Goal: Information Seeking & Learning: Learn about a topic

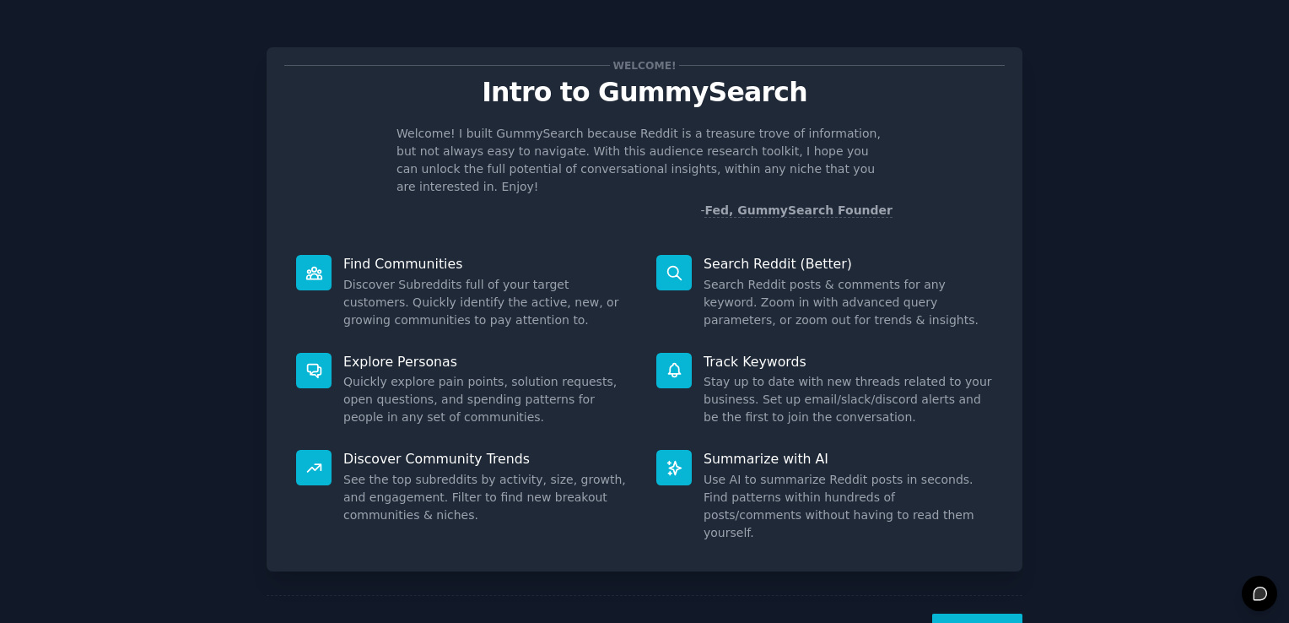
click at [972, 614] on button "Next" at bounding box center [977, 634] width 90 height 41
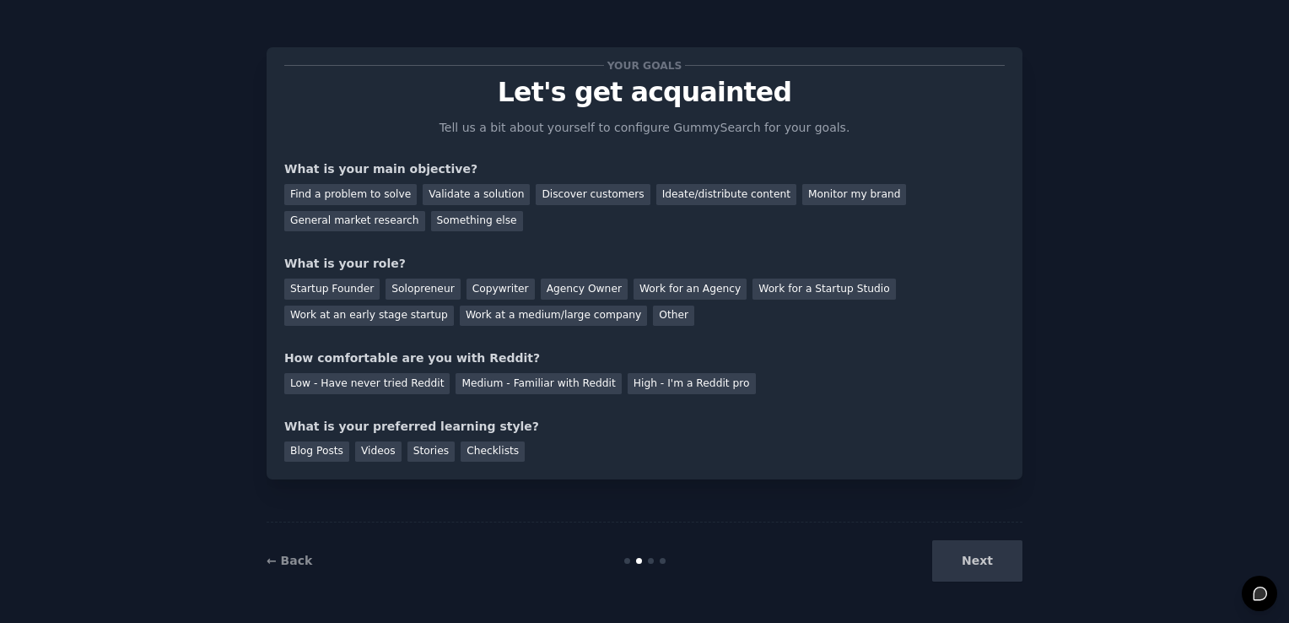
click at [960, 562] on div "Next" at bounding box center [896, 560] width 252 height 41
click at [657, 201] on div "Ideate/distribute content" at bounding box center [727, 194] width 140 height 21
click at [335, 285] on div "Startup Founder" at bounding box center [331, 288] width 95 height 21
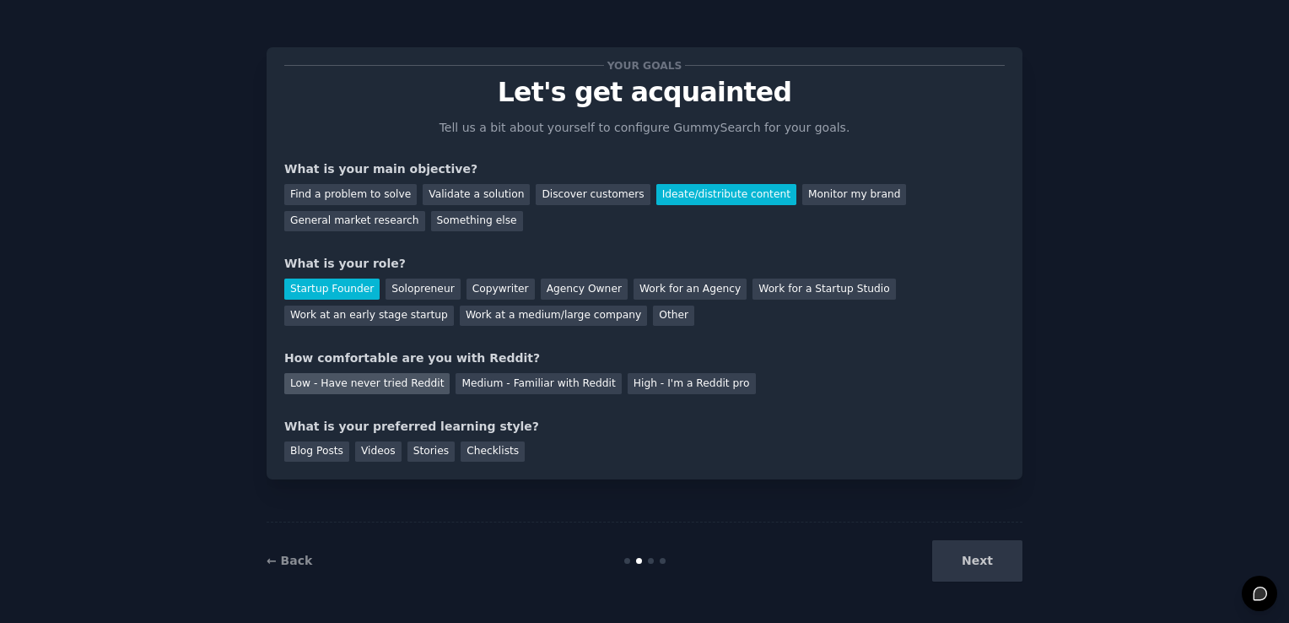
click at [367, 383] on div "Low - Have never tried Reddit" at bounding box center [366, 383] width 165 height 21
click at [311, 445] on div "Blog Posts" at bounding box center [316, 451] width 65 height 21
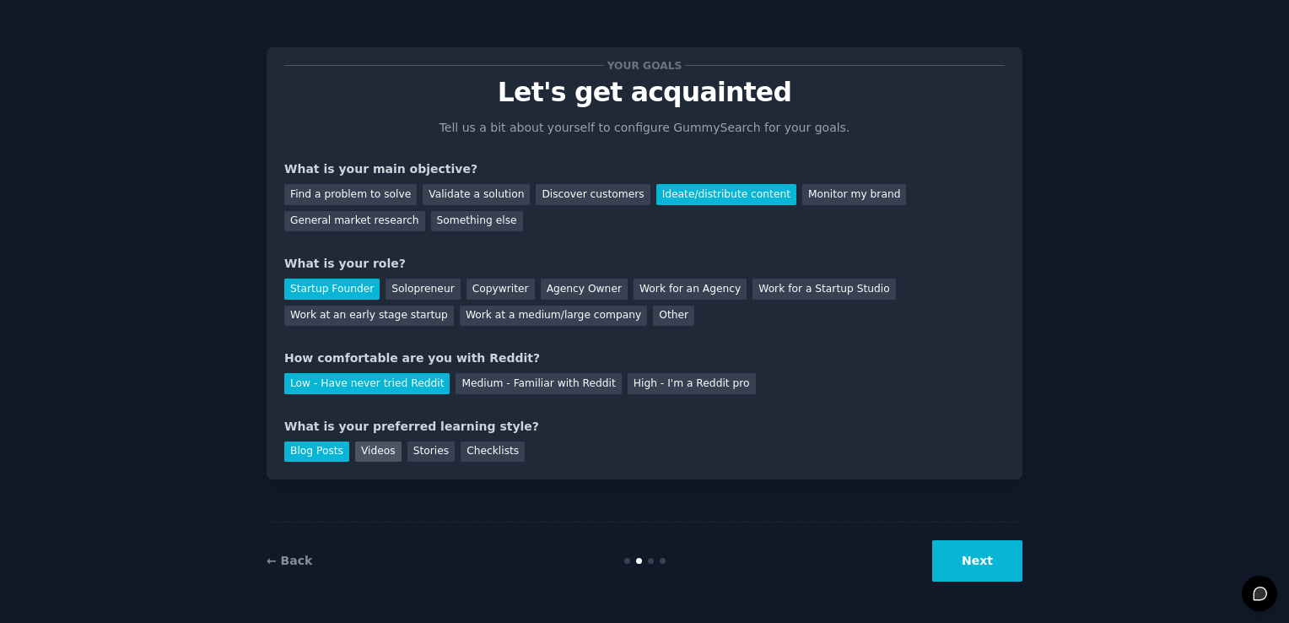
click at [367, 455] on div "Videos" at bounding box center [378, 451] width 46 height 21
click at [323, 457] on div "Blog Posts" at bounding box center [316, 451] width 65 height 21
click at [992, 570] on button "Next" at bounding box center [977, 560] width 90 height 41
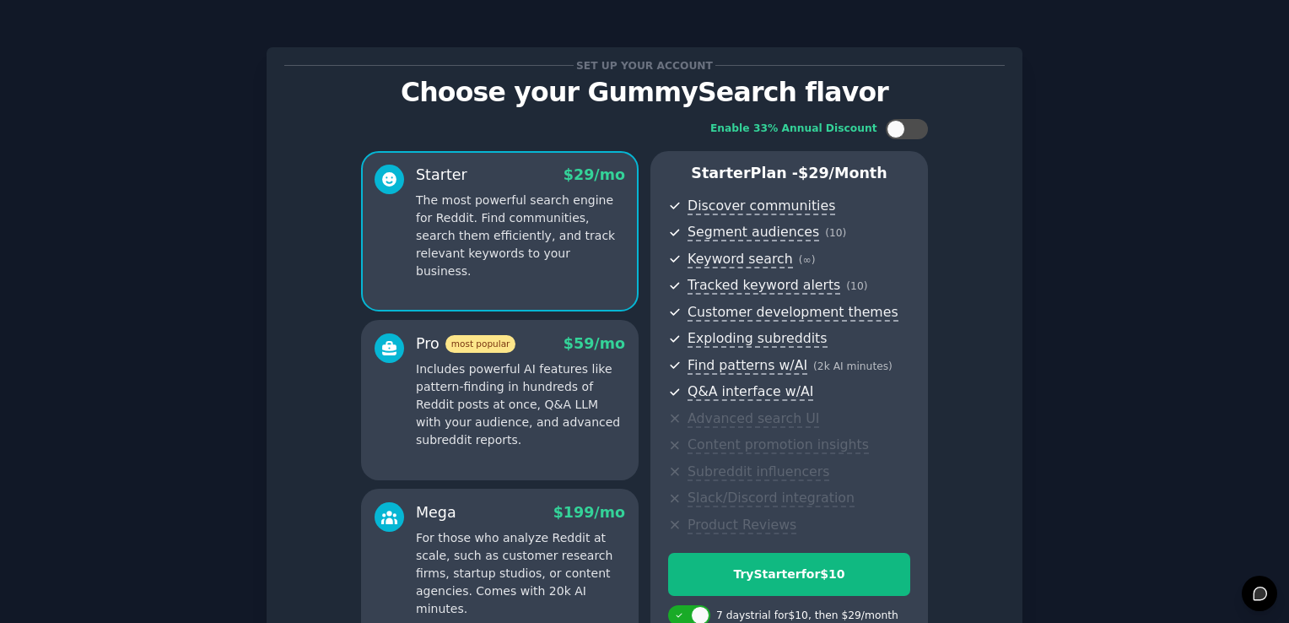
scroll to position [186, 0]
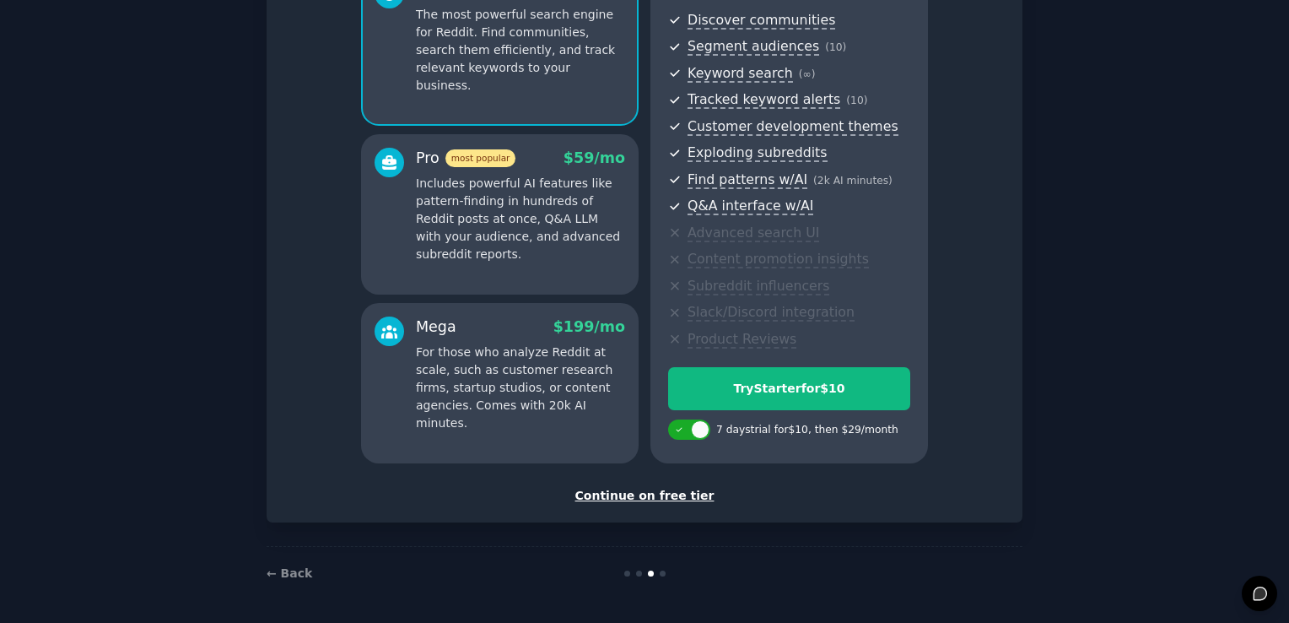
click at [661, 497] on div "Continue on free tier" at bounding box center [644, 496] width 721 height 18
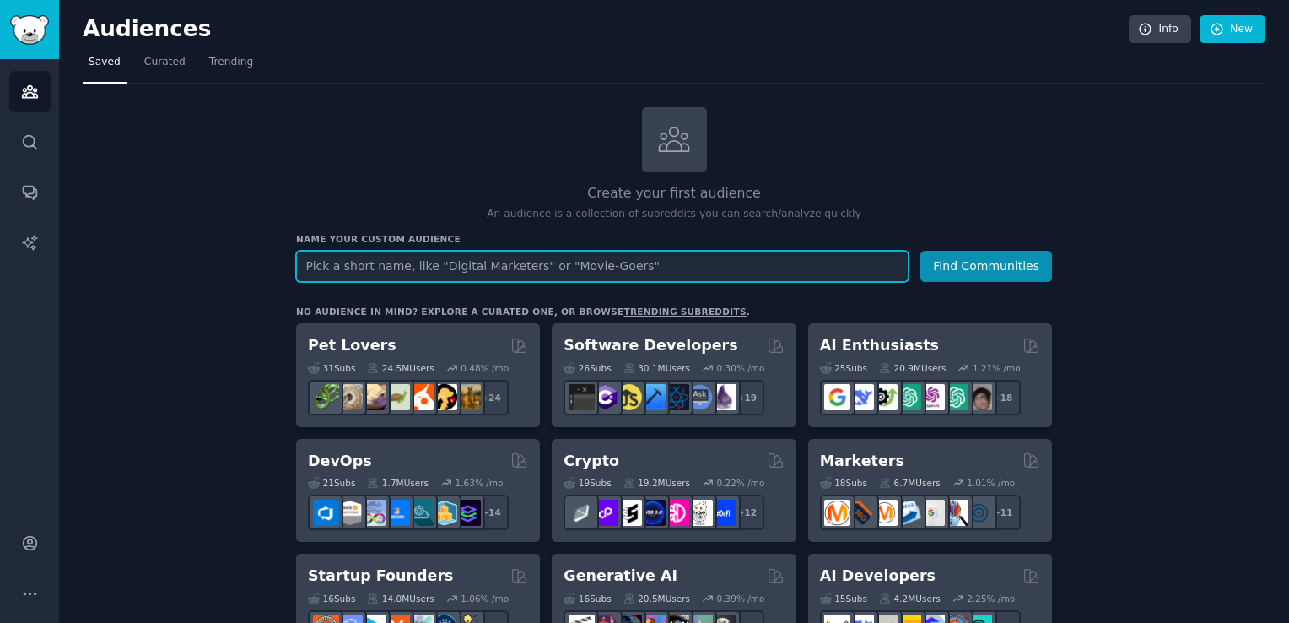
click at [641, 265] on input "text" at bounding box center [602, 266] width 613 height 31
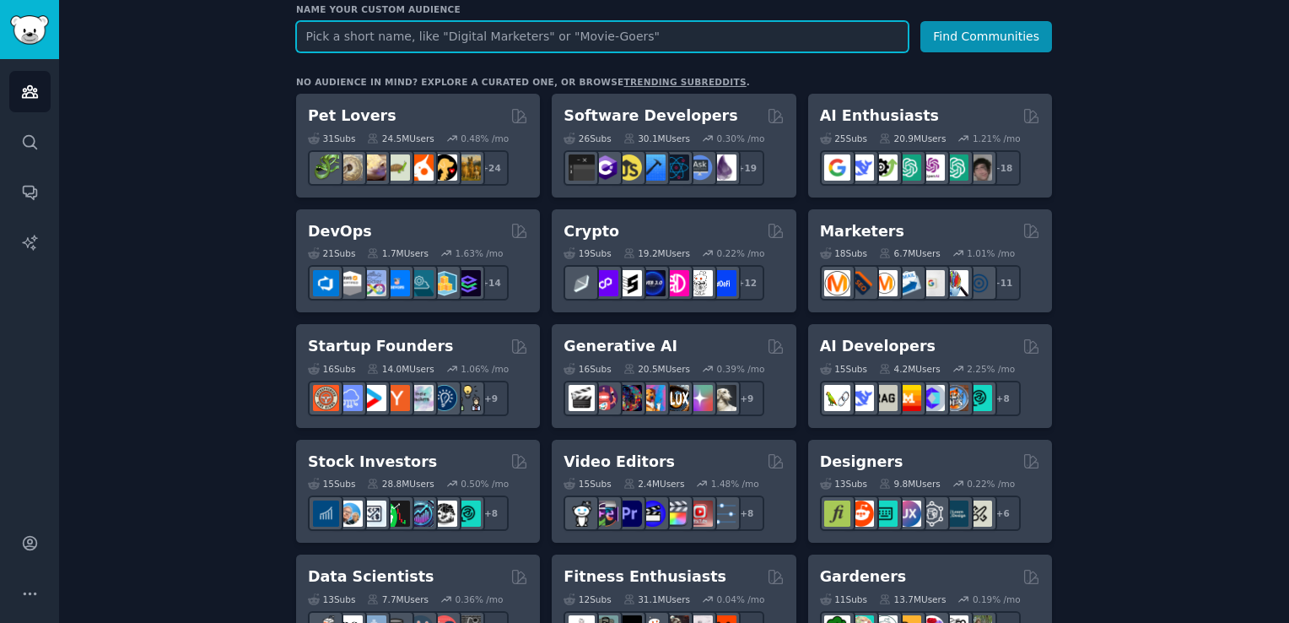
scroll to position [84, 0]
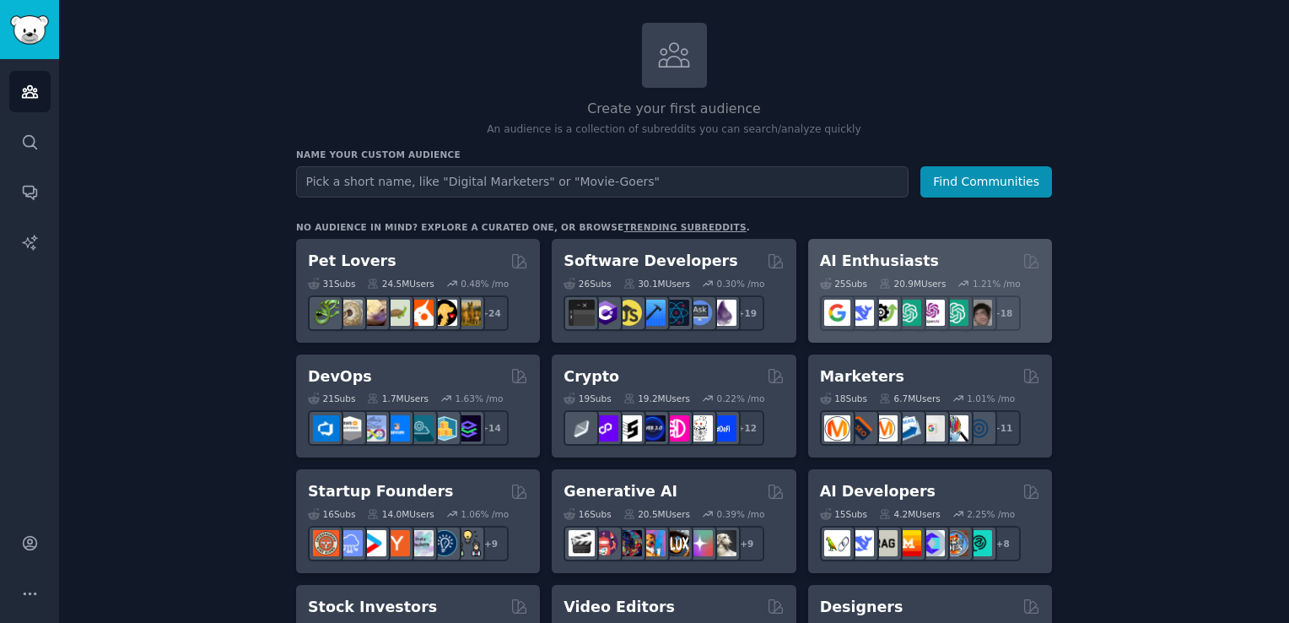
click at [933, 258] on div "AI Enthusiasts" at bounding box center [930, 261] width 220 height 21
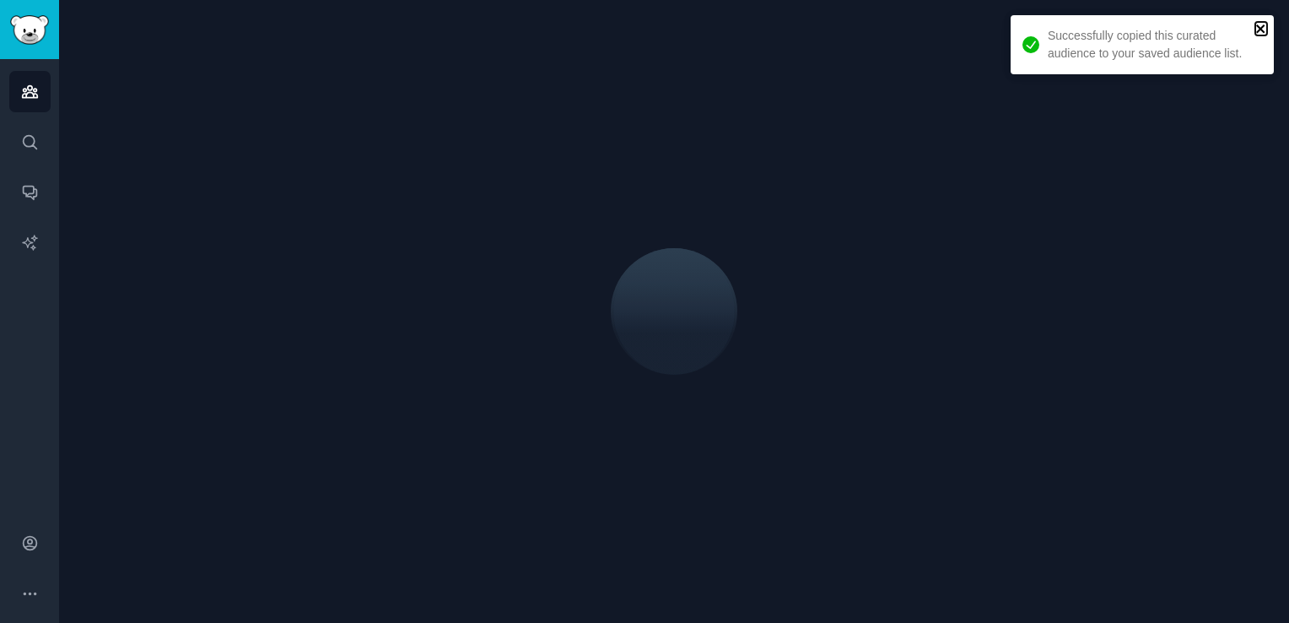
click at [1265, 33] on icon "close" at bounding box center [1262, 29] width 12 height 14
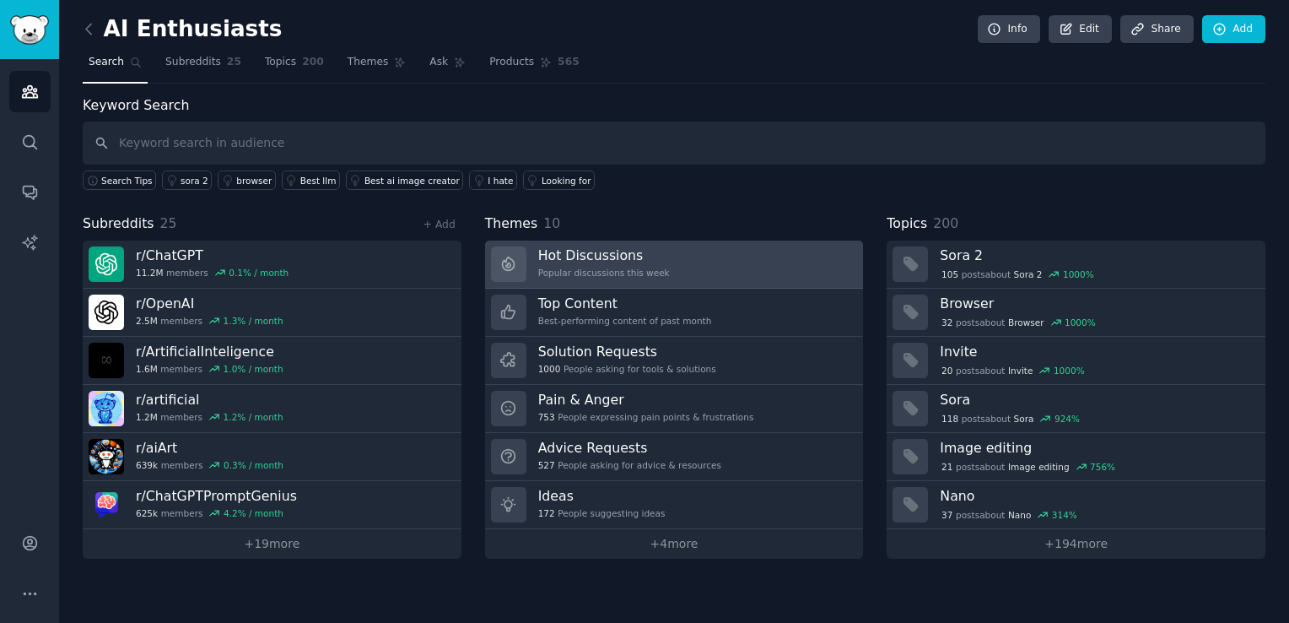
click at [611, 264] on div "Hot Discussions Popular discussions this week" at bounding box center [604, 263] width 132 height 35
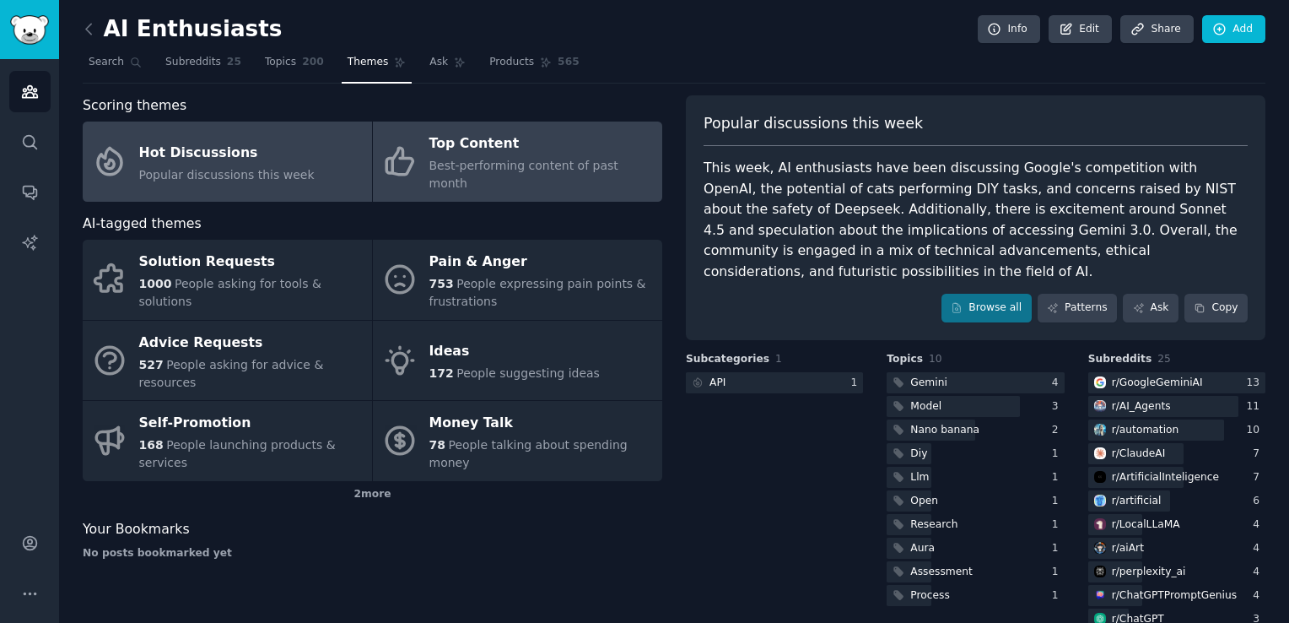
click at [516, 157] on div "Best-performing content of past month" at bounding box center [542, 174] width 224 height 35
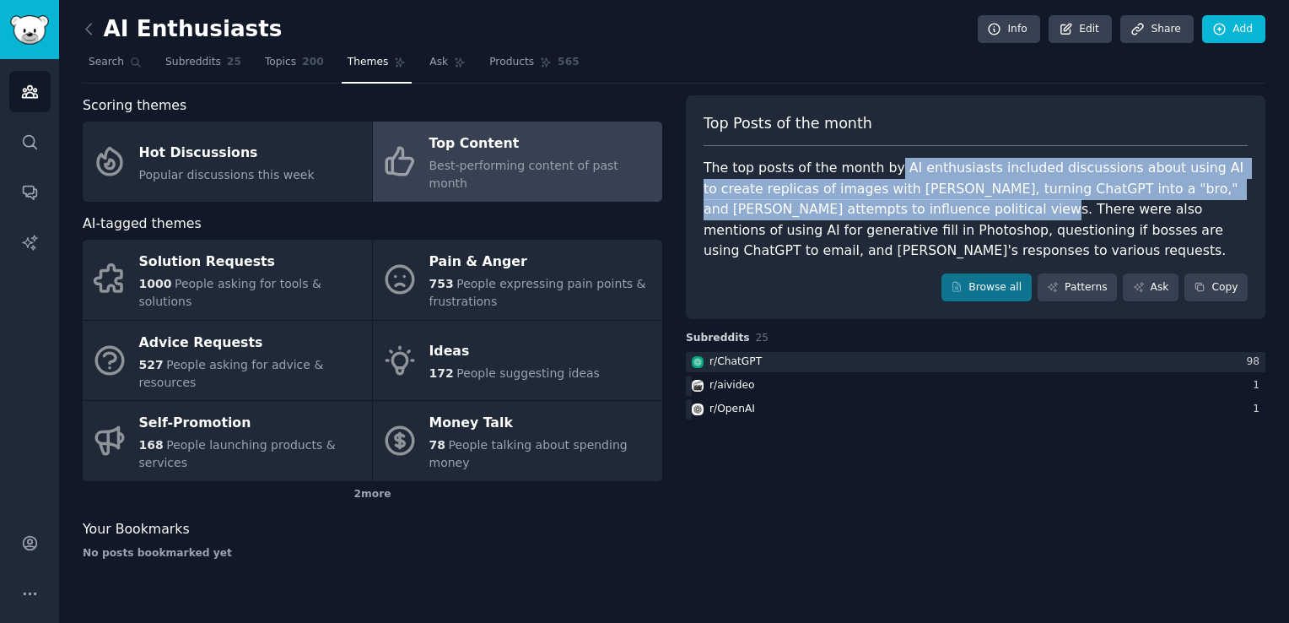
drag, startPoint x: 882, startPoint y: 167, endPoint x: 911, endPoint y: 214, distance: 55.7
click at [911, 214] on div "The top posts of the month by AI enthusiasts included discussions about using A…" at bounding box center [976, 210] width 544 height 104
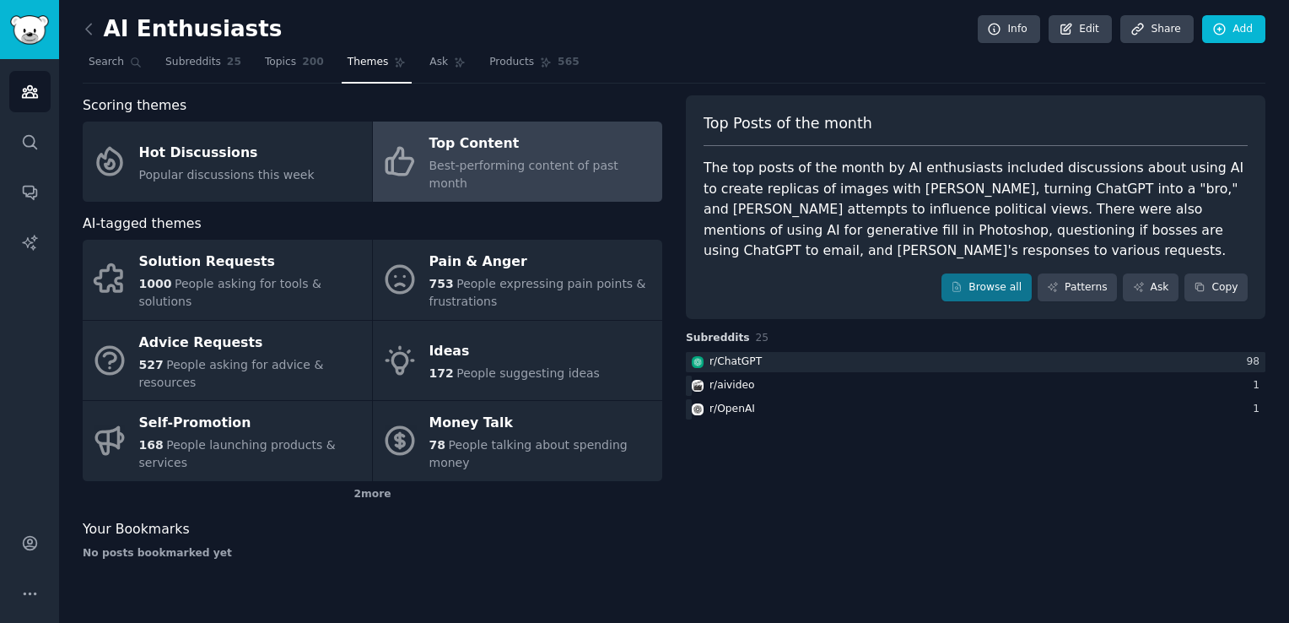
drag, startPoint x: 911, startPoint y: 214, endPoint x: 869, endPoint y: 295, distance: 91.3
click at [870, 295] on div "Browse all Patterns Ask Copy" at bounding box center [976, 287] width 544 height 29
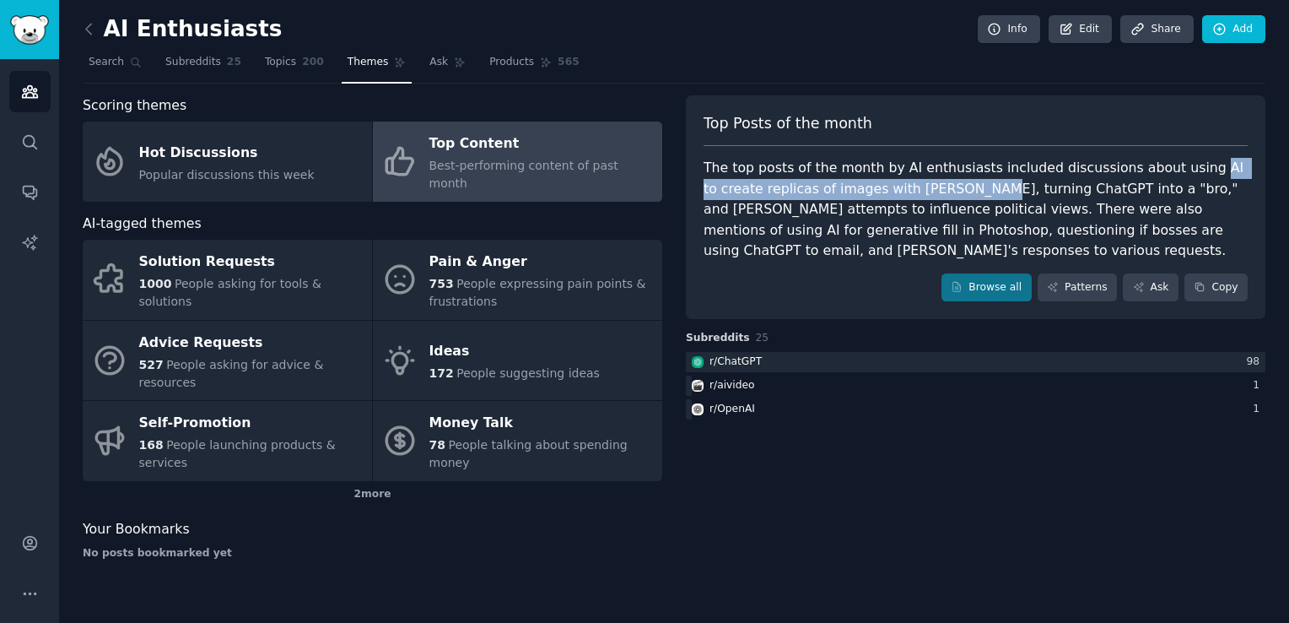
drag, startPoint x: 1169, startPoint y: 167, endPoint x: 920, endPoint y: 183, distance: 249.5
click at [920, 183] on div "The top posts of the month by AI enthusiasts included discussions about using A…" at bounding box center [976, 210] width 544 height 104
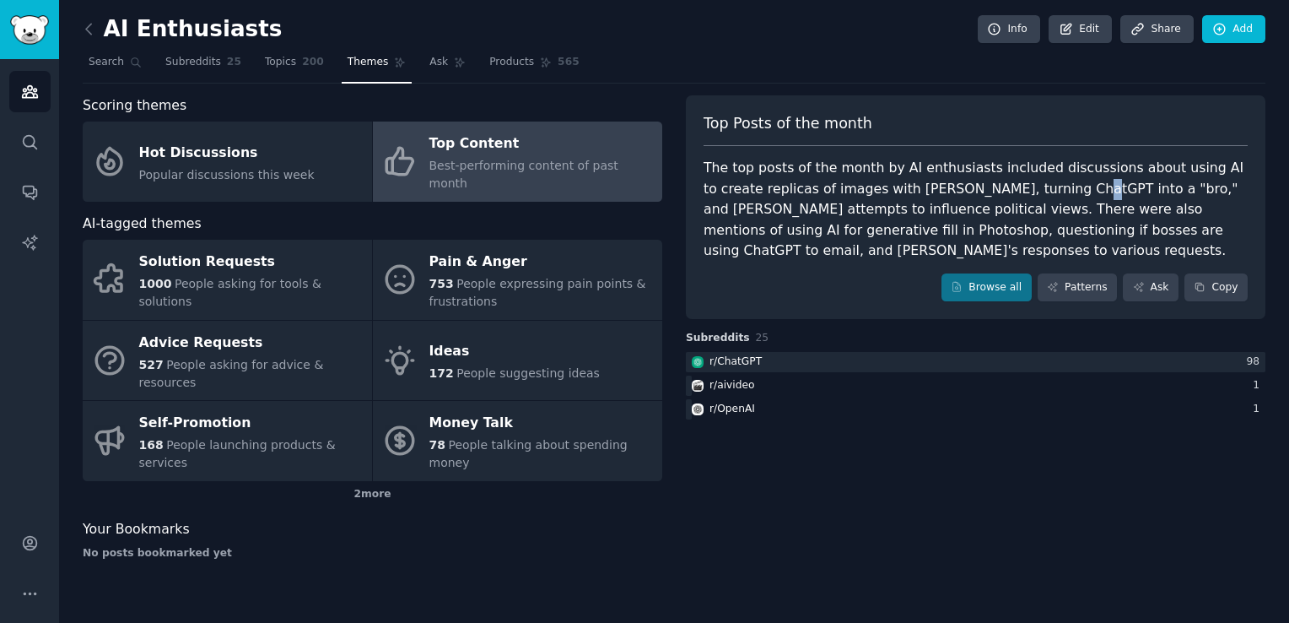
drag, startPoint x: 920, startPoint y: 183, endPoint x: 1005, endPoint y: 184, distance: 85.2
click at [1005, 184] on div "The top posts of the month by AI enthusiasts included discussions about using A…" at bounding box center [976, 210] width 544 height 104
drag, startPoint x: 1005, startPoint y: 184, endPoint x: 989, endPoint y: 186, distance: 16.1
click at [989, 186] on div "The top posts of the month by AI enthusiasts included discussions about using A…" at bounding box center [976, 210] width 544 height 104
drag, startPoint x: 1116, startPoint y: 190, endPoint x: 1063, endPoint y: 197, distance: 52.9
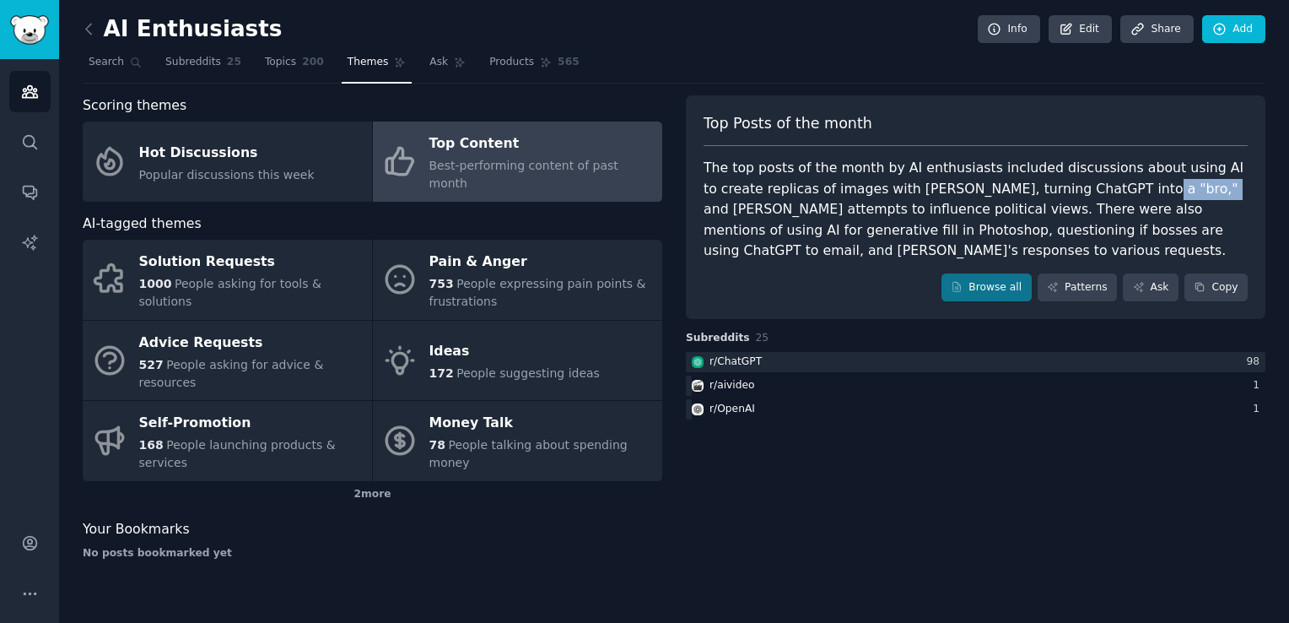
click at [1063, 197] on div "The top posts of the month by AI enthusiasts included discussions about using A…" at bounding box center [976, 210] width 544 height 104
drag, startPoint x: 1063, startPoint y: 197, endPoint x: 1013, endPoint y: 128, distance: 85.7
click at [1013, 128] on div "Top Posts of the month" at bounding box center [976, 130] width 544 height 34
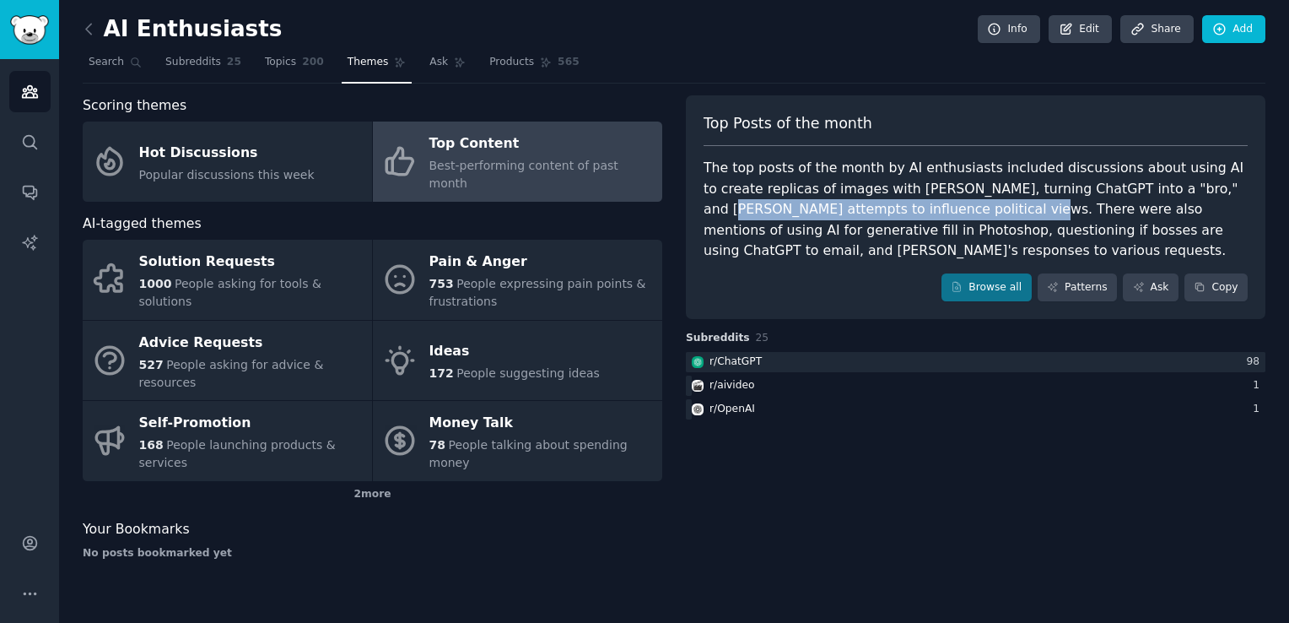
drag, startPoint x: 1148, startPoint y: 192, endPoint x: 909, endPoint y: 216, distance: 240.0
click at [909, 216] on div "The top posts of the month by AI enthusiasts included discussions about using A…" at bounding box center [976, 210] width 544 height 104
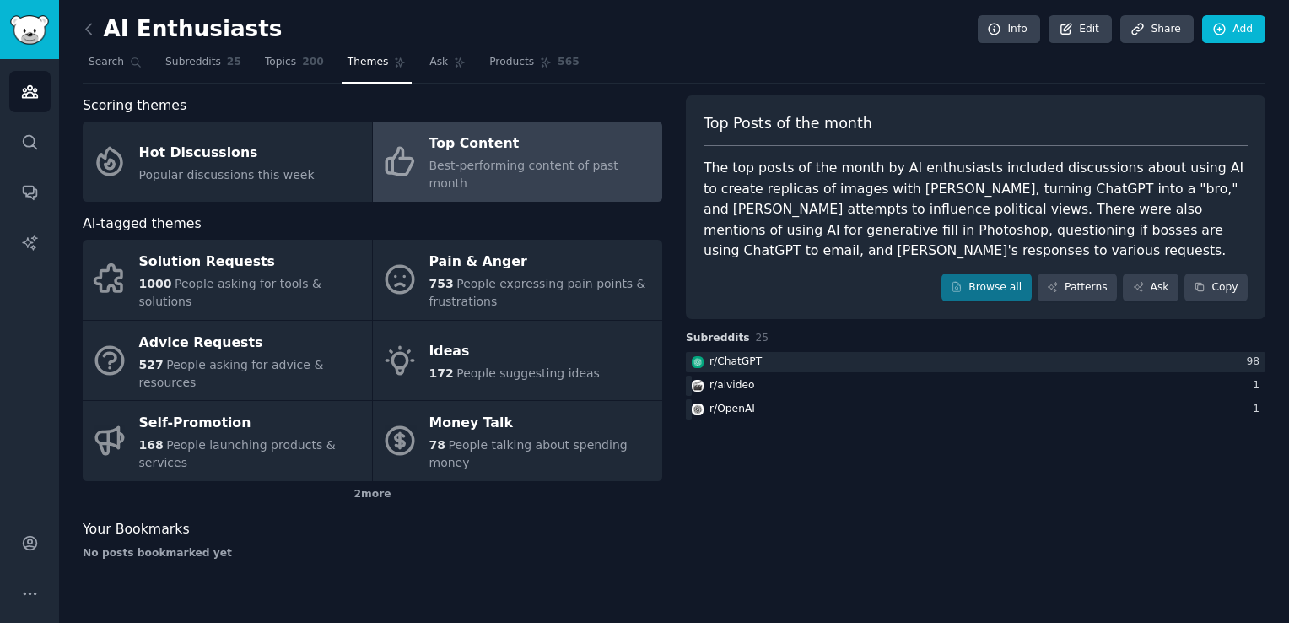
drag, startPoint x: 909, startPoint y: 216, endPoint x: 873, endPoint y: 242, distance: 44.1
click at [873, 242] on div "The top posts of the month by AI enthusiasts included discussions about using A…" at bounding box center [976, 210] width 544 height 104
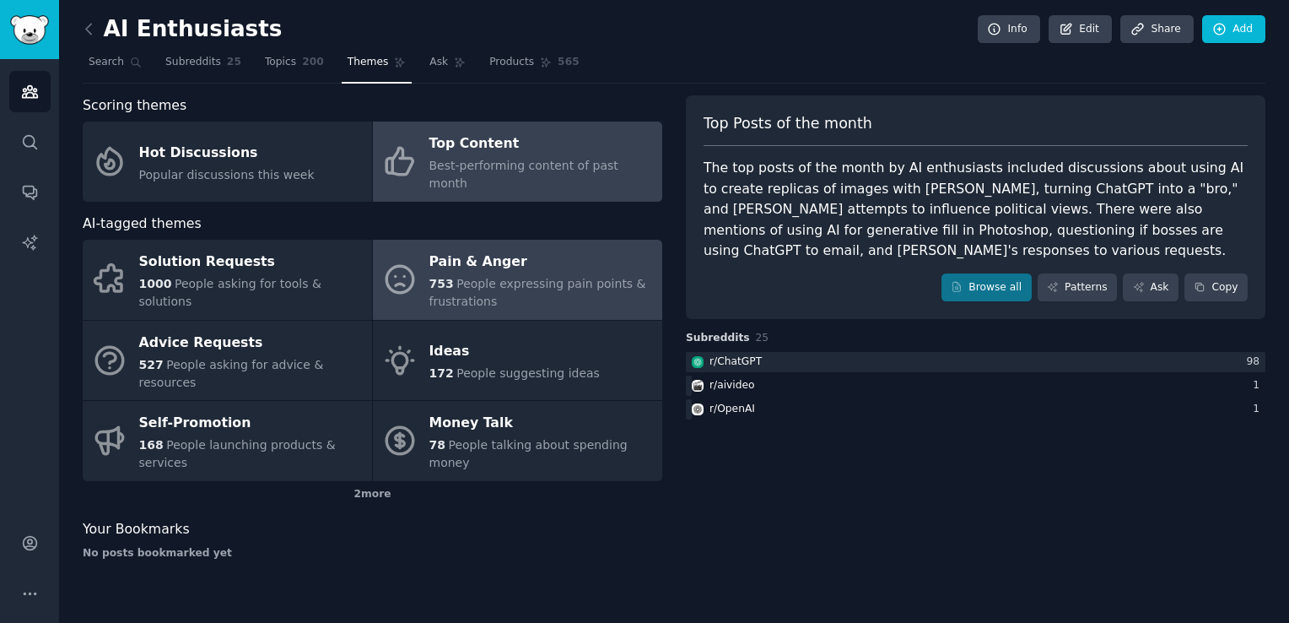
click at [473, 279] on span "People expressing pain points & frustrations" at bounding box center [538, 292] width 217 height 31
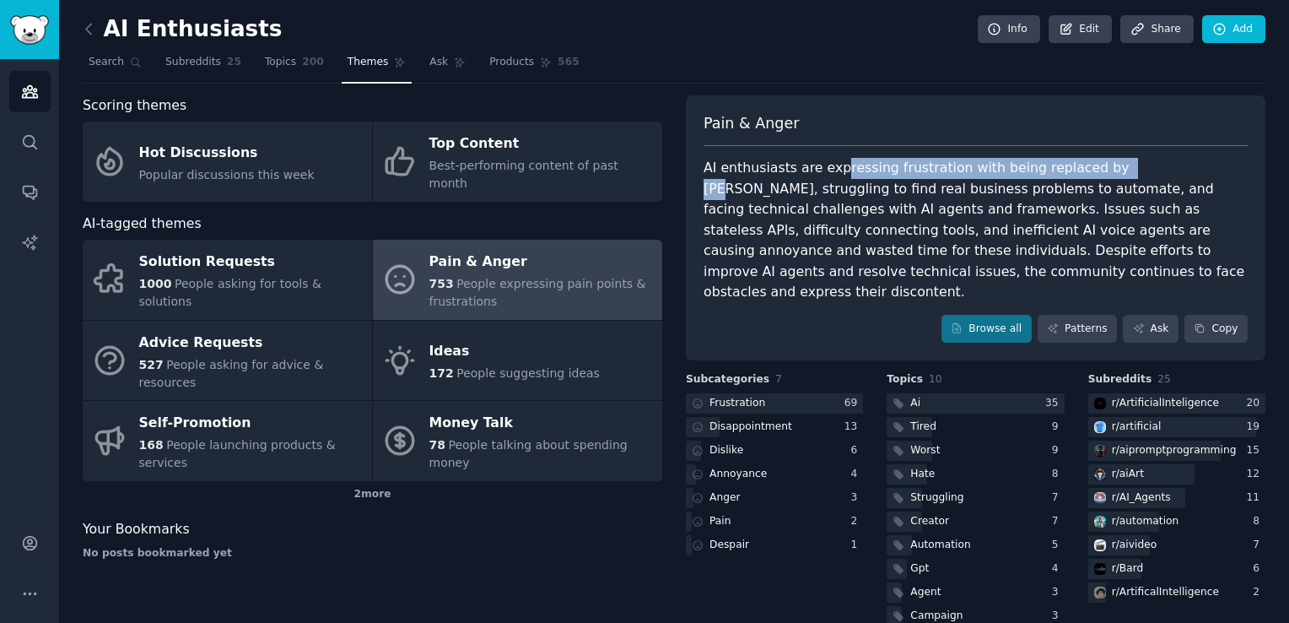
drag, startPoint x: 826, startPoint y: 167, endPoint x: 1090, endPoint y: 170, distance: 264.1
click at [1090, 170] on div "AI enthusiasts are expressing frustration with being replaced by [PERSON_NAME],…" at bounding box center [976, 230] width 544 height 145
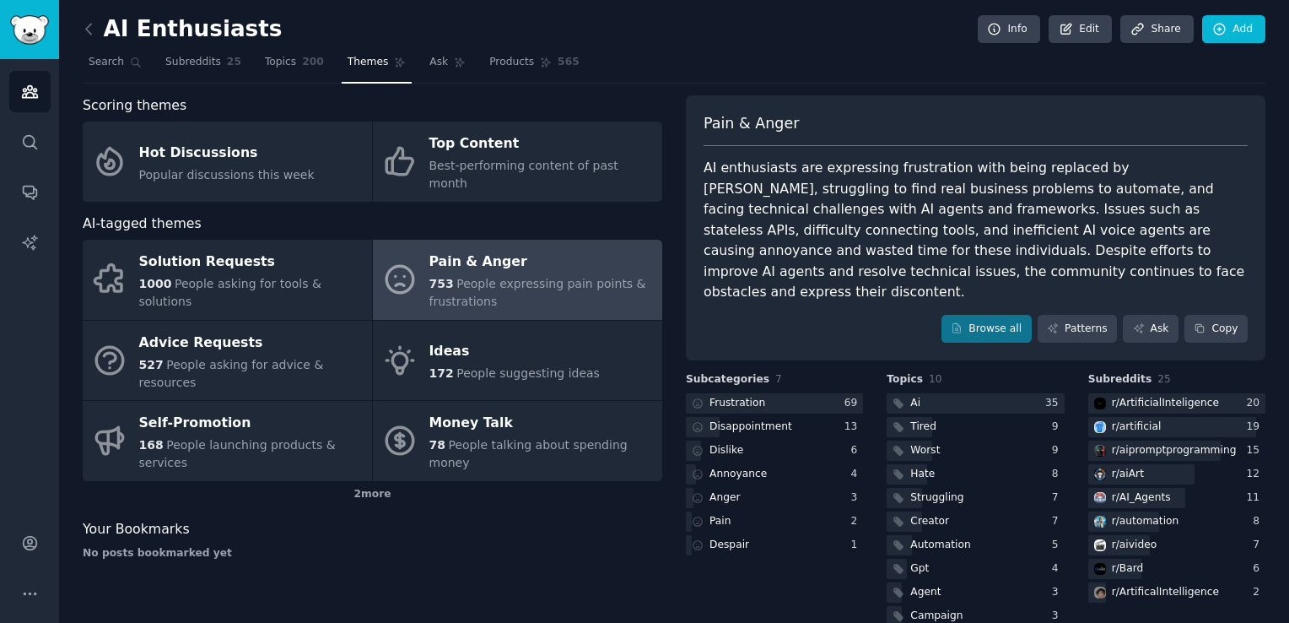
drag, startPoint x: 1090, startPoint y: 170, endPoint x: 1086, endPoint y: 197, distance: 28.2
click at [1035, 208] on div "AI enthusiasts are expressing frustration with being replaced by [PERSON_NAME],…" at bounding box center [976, 230] width 544 height 145
drag, startPoint x: 709, startPoint y: 190, endPoint x: 884, endPoint y: 186, distance: 175.6
click at [884, 186] on div "AI enthusiasts are expressing frustration with being replaced by [PERSON_NAME],…" at bounding box center [976, 230] width 544 height 145
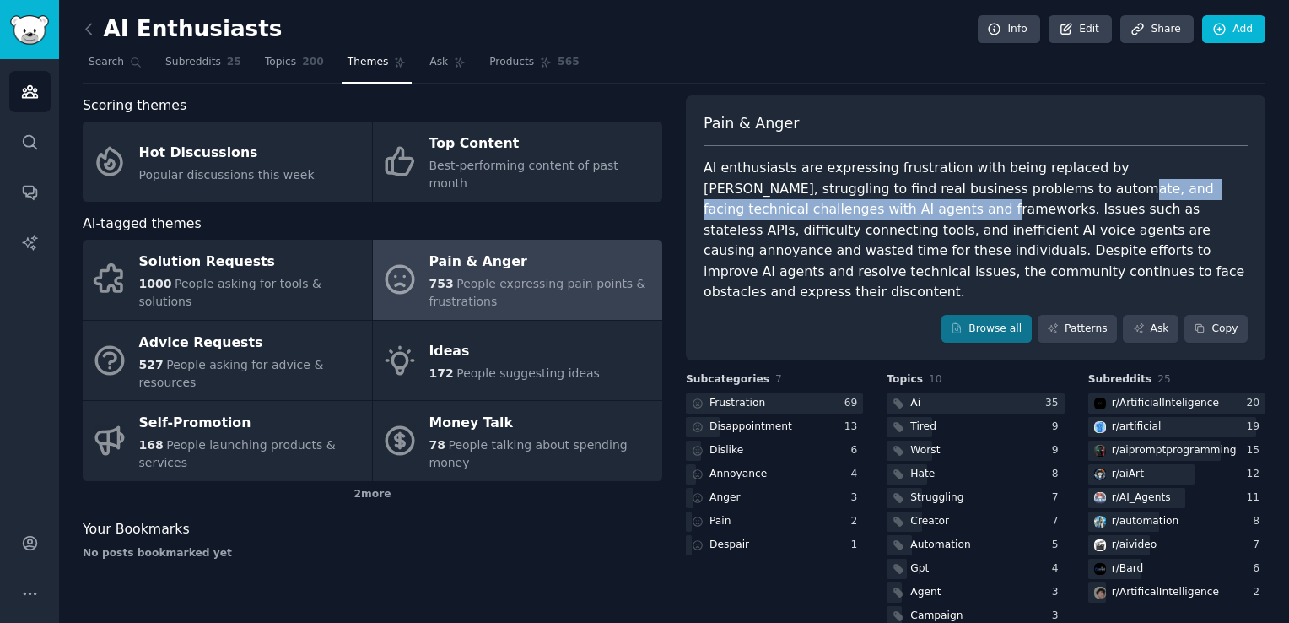
drag, startPoint x: 884, startPoint y: 186, endPoint x: 776, endPoint y: 214, distance: 112.6
click at [776, 214] on div "AI enthusiasts are expressing frustration with being replaced by [PERSON_NAME],…" at bounding box center [976, 230] width 544 height 145
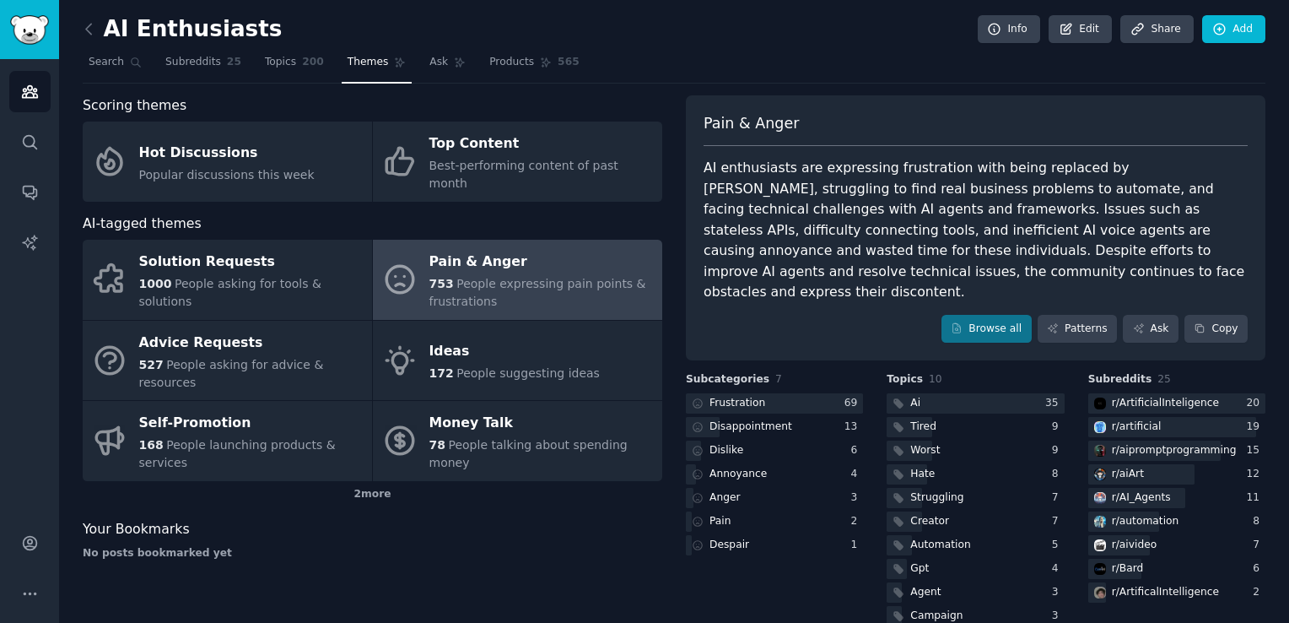
drag, startPoint x: 776, startPoint y: 214, endPoint x: 846, endPoint y: 282, distance: 97.9
click at [846, 282] on div "Pain & Anger AI enthusiasts are expressing frustration with being replaced by […" at bounding box center [976, 228] width 580 height 266
click at [118, 66] on span "Search" at bounding box center [106, 62] width 35 height 15
